Goal: Information Seeking & Learning: Learn about a topic

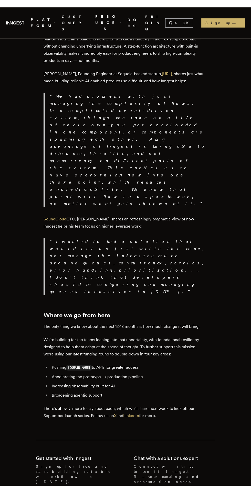
scroll to position [909, 0]
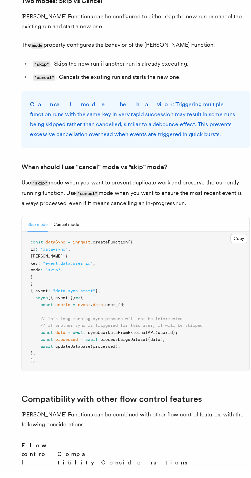
scroll to position [499, 0]
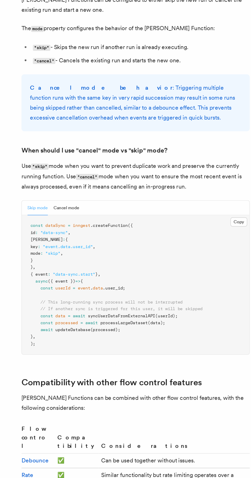
click at [70, 279] on button "Cancel mode" at bounding box center [75, 284] width 18 height 10
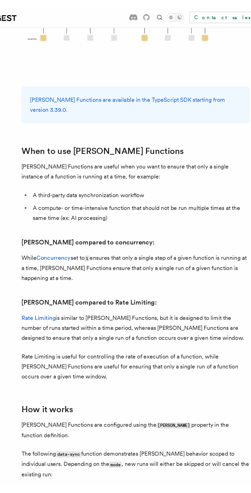
scroll to position [0, 0]
